Goal: Task Accomplishment & Management: Manage account settings

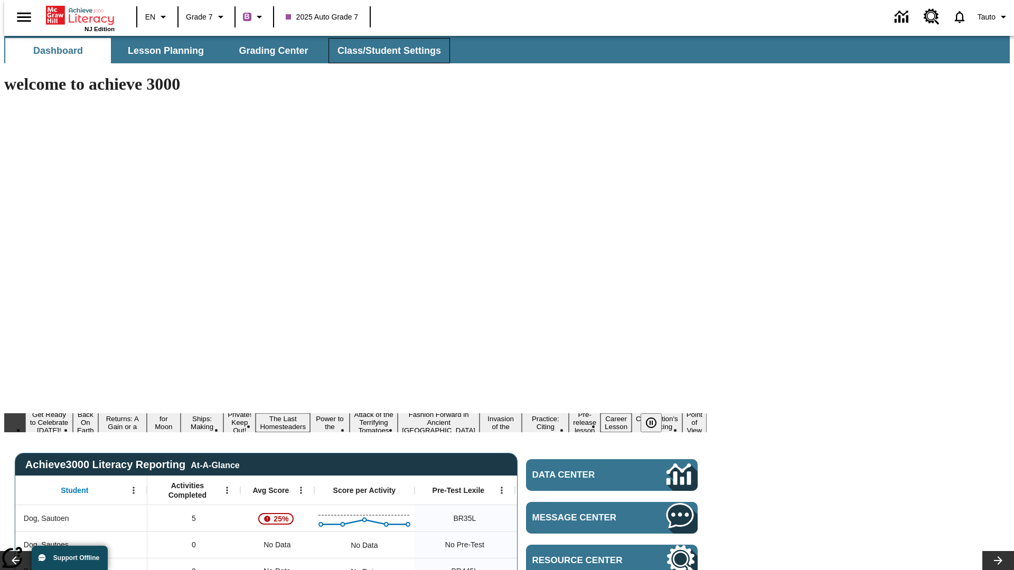
click at [383, 51] on span "Class/Student Settings" at bounding box center [388, 51] width 103 height 12
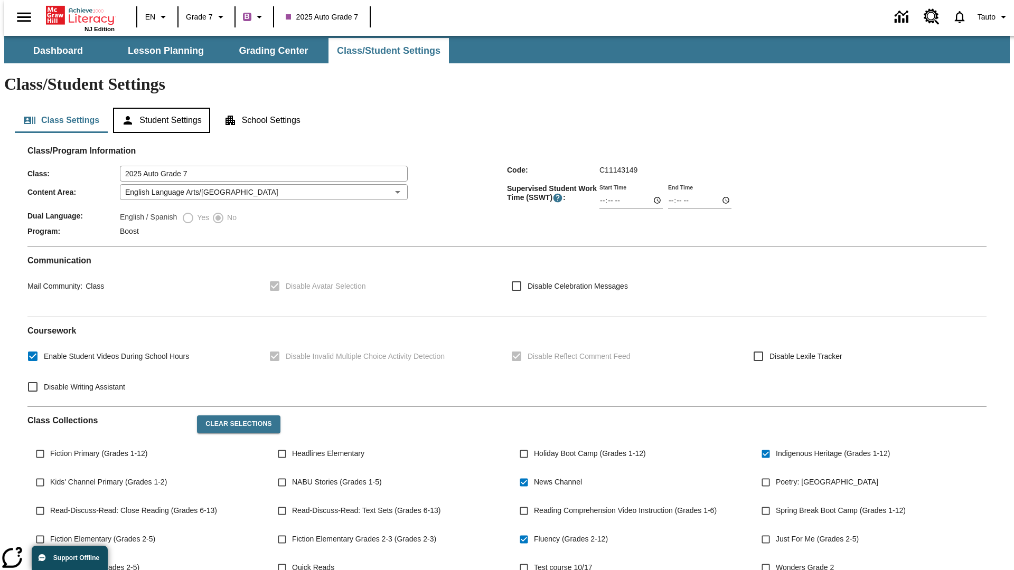
click at [159, 108] on button "Student Settings" at bounding box center [161, 120] width 97 height 25
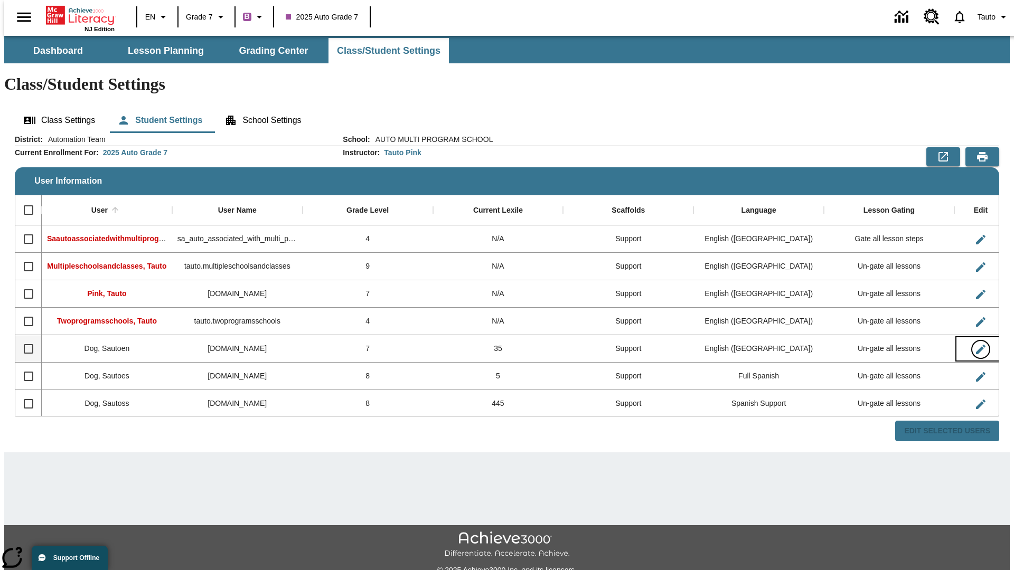
click at [976, 345] on icon "Edit User" at bounding box center [981, 350] width 10 height 10
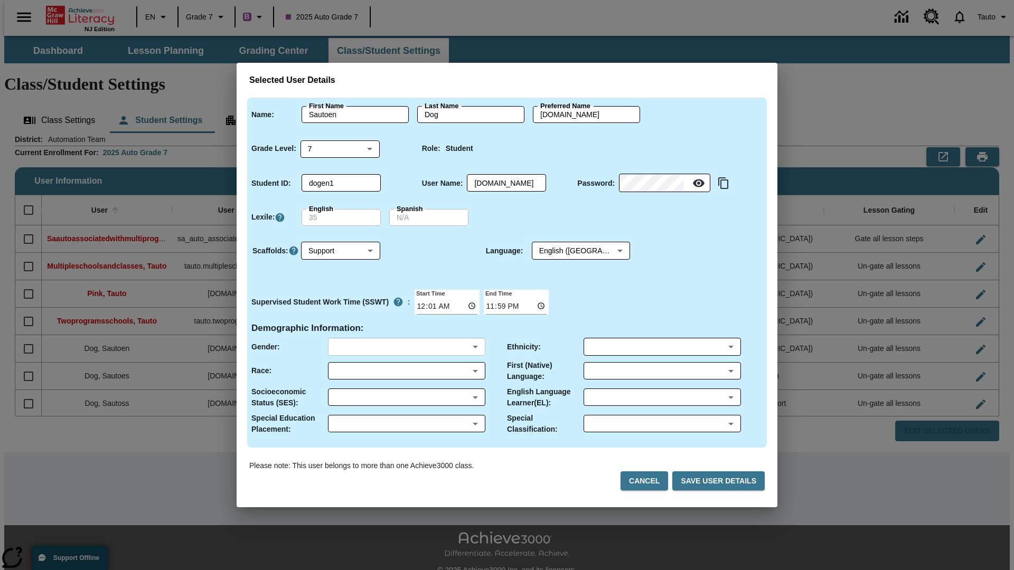
click at [406, 347] on body "Skip to main content NJ Edition EN Grade 7 B 2025 Auto Grade 7 0 Tauto Dashboar…" at bounding box center [506, 315] width 1005 height 558
click at [406, 371] on body "Skip to main content NJ Edition EN Grade 7 B 2025 Auto Grade 7 0 Tauto Dashboar…" at bounding box center [506, 315] width 1005 height 558
click at [406, 397] on body "Skip to main content NJ Edition EN Grade 7 B 2025 Auto Grade 7 0 Tauto Dashboar…" at bounding box center [506, 315] width 1005 height 558
click at [406, 423] on body "Skip to main content NJ Edition EN Grade 7 B 2025 Auto Grade 7 0 Tauto Dashboar…" at bounding box center [506, 315] width 1005 height 558
click at [662, 347] on body "Skip to main content NJ Edition EN Grade 7 B 2025 Auto Grade 7 0 Tauto Dashboar…" at bounding box center [506, 315] width 1005 height 558
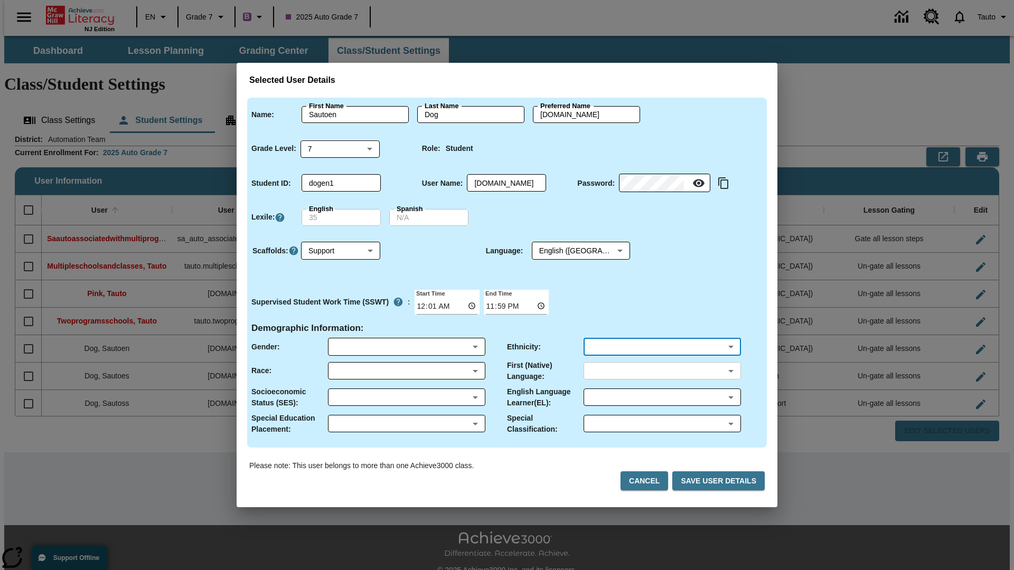
click at [662, 371] on body "Skip to main content NJ Edition EN Grade 7 B 2025 Auto Grade 7 0 Tauto Dashboar…" at bounding box center [506, 315] width 1005 height 558
